Goal: Task Accomplishment & Management: Complete application form

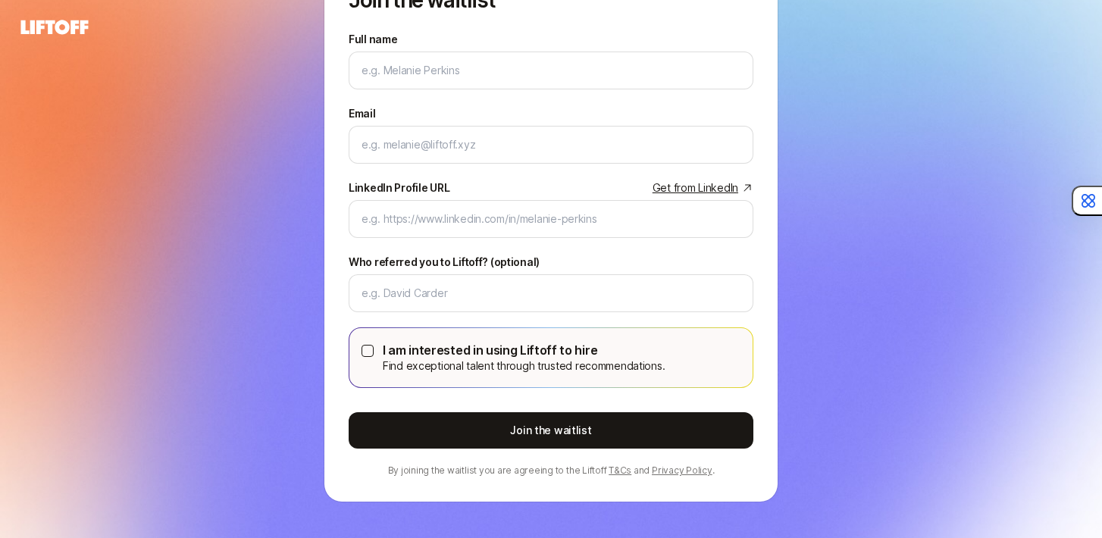
scroll to position [117, 0]
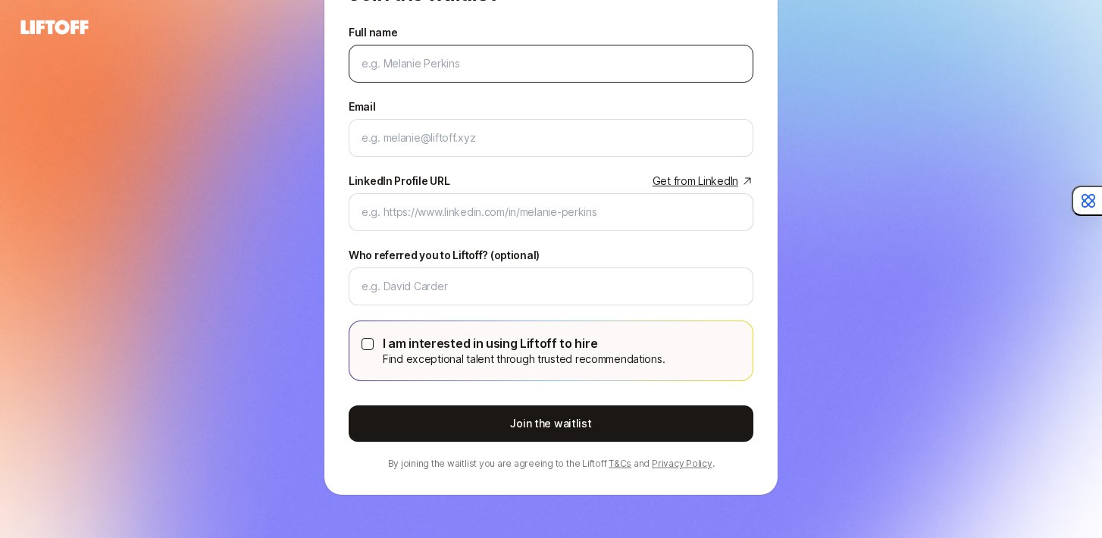
click at [559, 70] on input "Full name" at bounding box center [551, 64] width 379 height 18
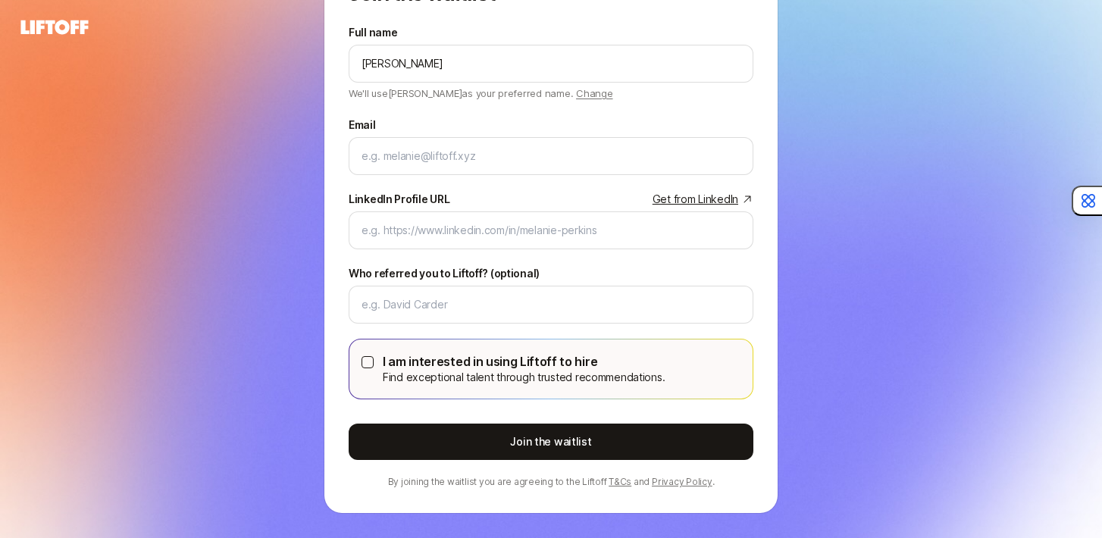
type input "Scott Brown"
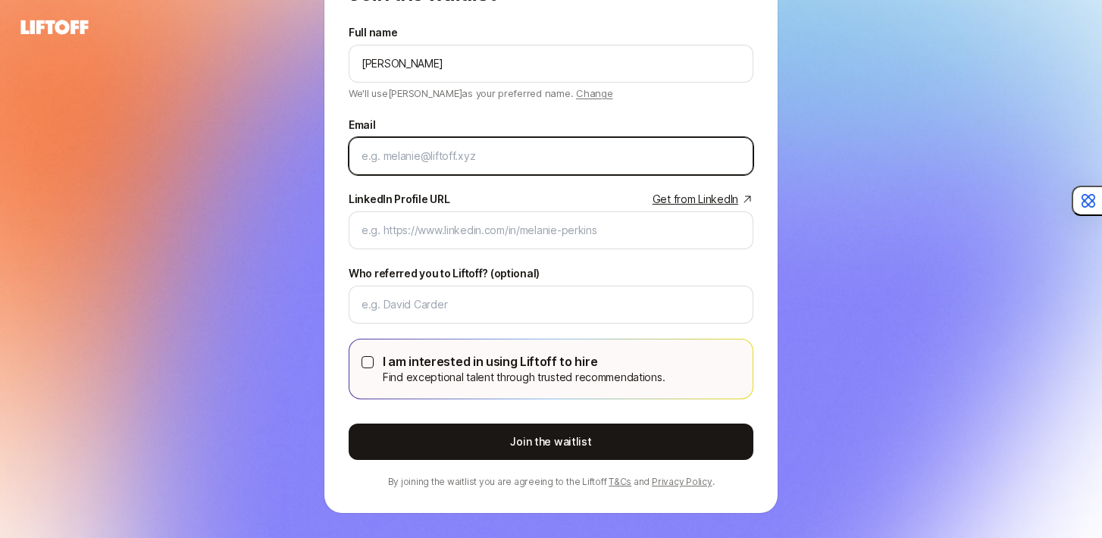
click at [454, 161] on input "Email" at bounding box center [551, 156] width 379 height 18
type input "s"
type input "rsbrown7@gmail.com"
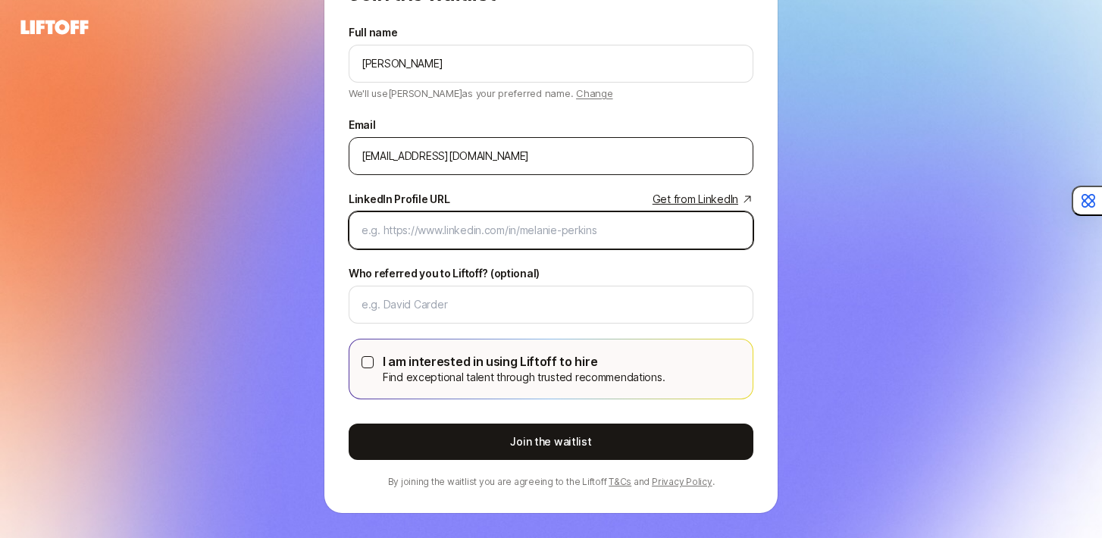
paste input "https://www.linkedin.com/in/rsbrown7/"
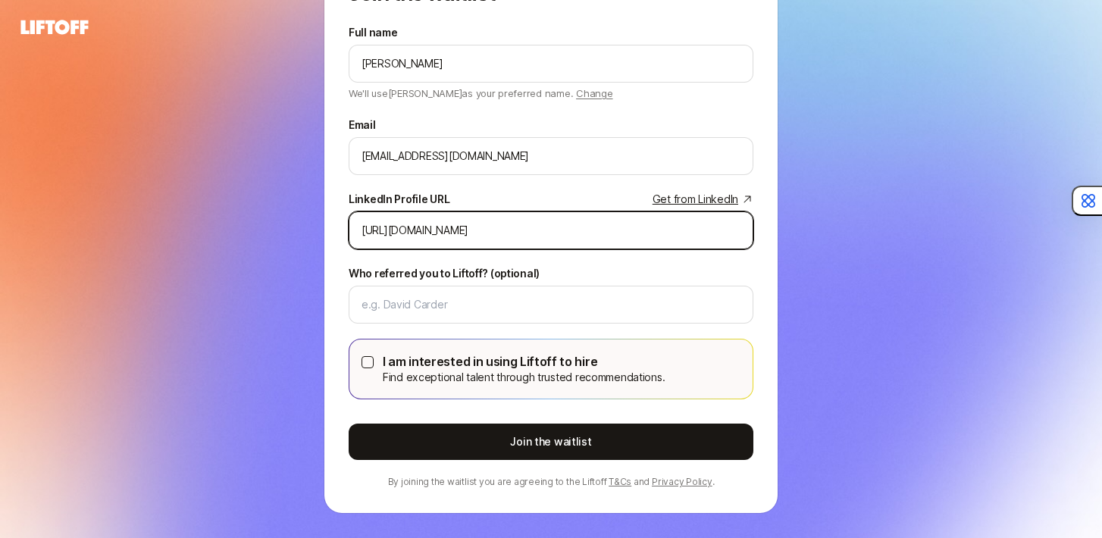
type input "https://www.linkedin.com/in/rsbrown7/"
